Goal: Obtain resource: Download file/media

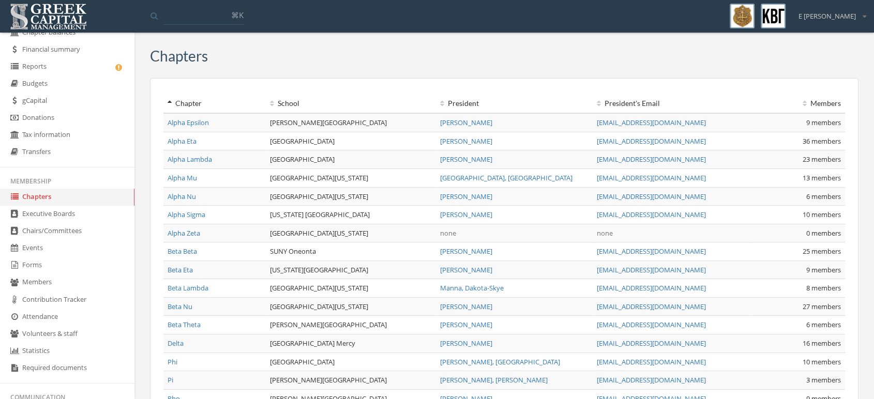
scroll to position [241, 0]
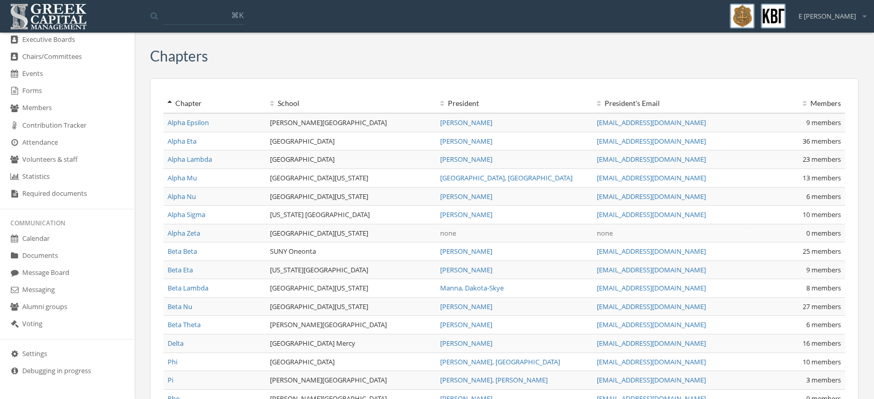
click at [39, 248] on link "Documents" at bounding box center [67, 256] width 134 height 17
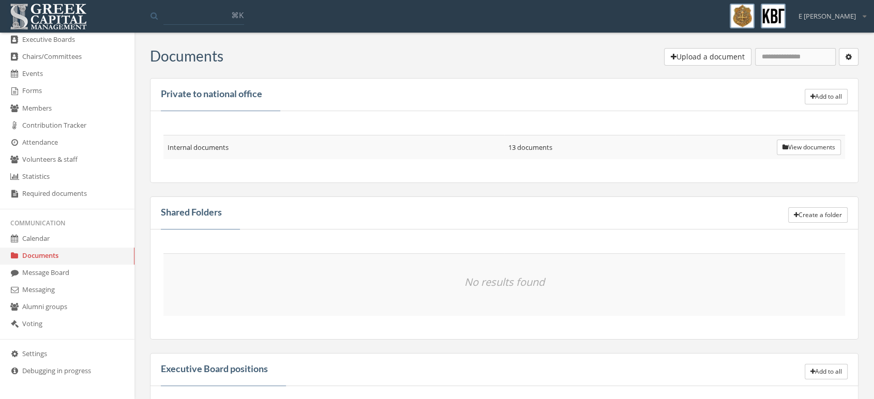
click at [810, 148] on button "View documents" at bounding box center [808, 148] width 64 height 16
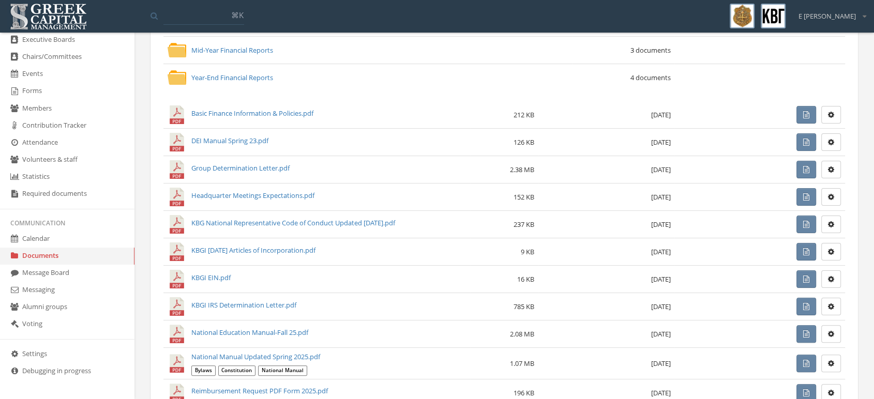
scroll to position [230, 0]
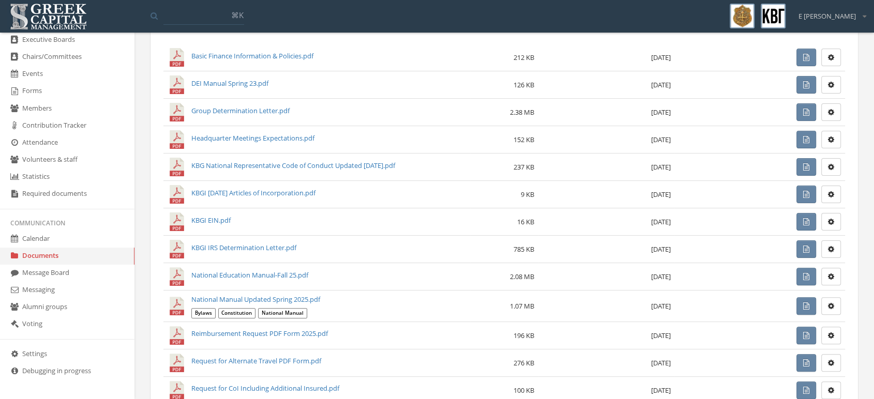
click at [291, 272] on link "National Education Manual-Fall 25.pdf" at bounding box center [249, 274] width 117 height 9
click at [256, 304] on div "National Manual Updated Spring 2025.pdf Bylaws Constitution National Manual" at bounding box center [255, 306] width 129 height 23
click at [262, 296] on link "National Manual Updated Spring 2025.pdf" at bounding box center [255, 299] width 129 height 9
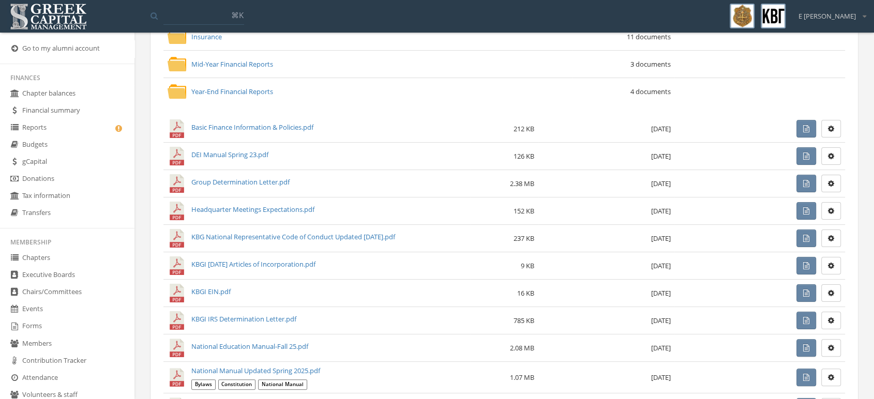
scroll to position [0, 0]
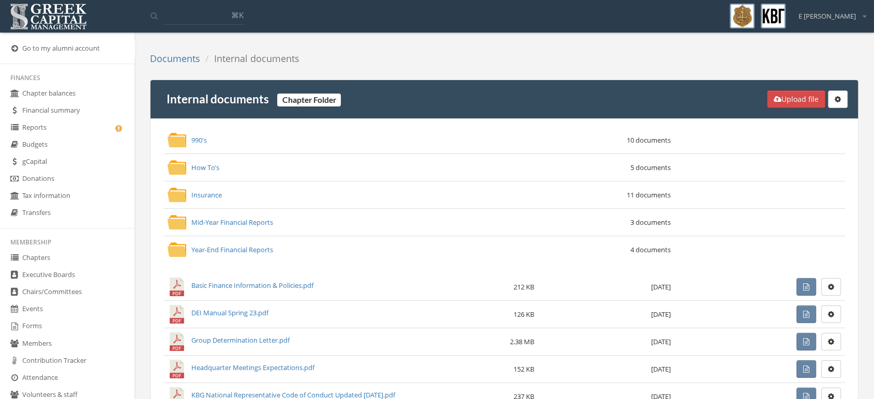
drag, startPoint x: 57, startPoint y: 132, endPoint x: 67, endPoint y: 133, distance: 9.4
click at [57, 132] on link "Reports" at bounding box center [67, 127] width 134 height 17
